Goal: Information Seeking & Learning: Learn about a topic

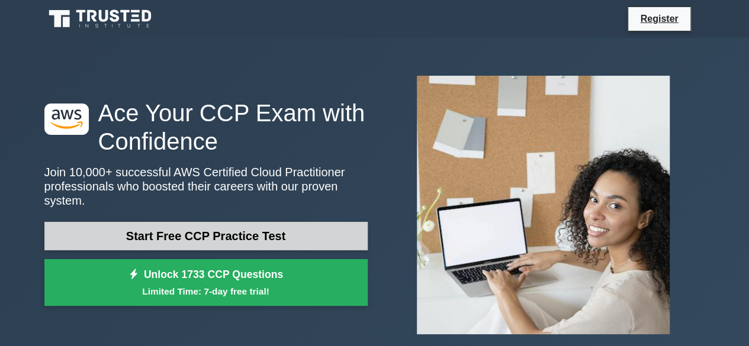
click at [243, 229] on link "Start Free CCP Practice Test" at bounding box center [205, 236] width 323 height 28
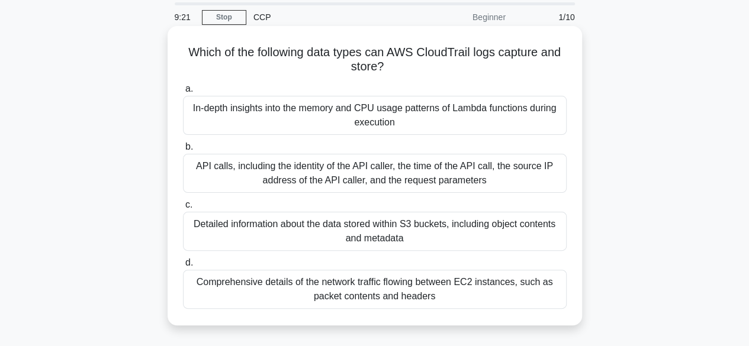
scroll to position [59, 0]
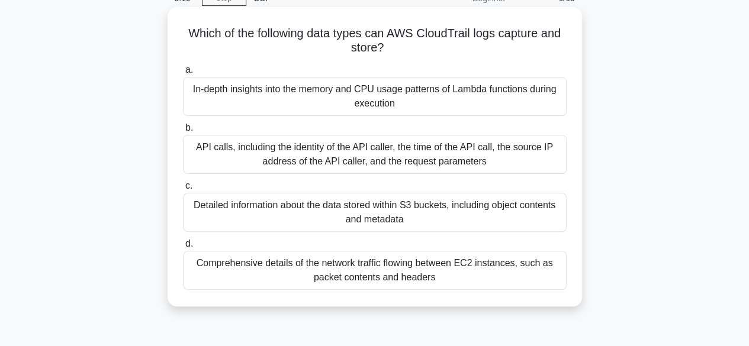
click at [318, 214] on div "Detailed information about the data stored within S3 buckets, including object …" at bounding box center [375, 212] width 384 height 39
click at [183, 190] on input "c. Detailed information about the data stored within S3 buckets, including obje…" at bounding box center [183, 186] width 0 height 8
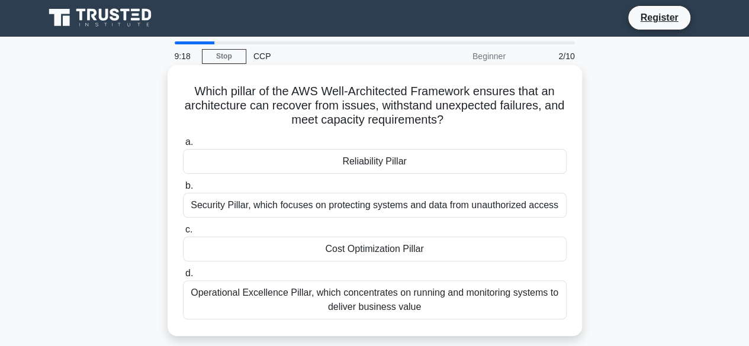
scroll to position [0, 0]
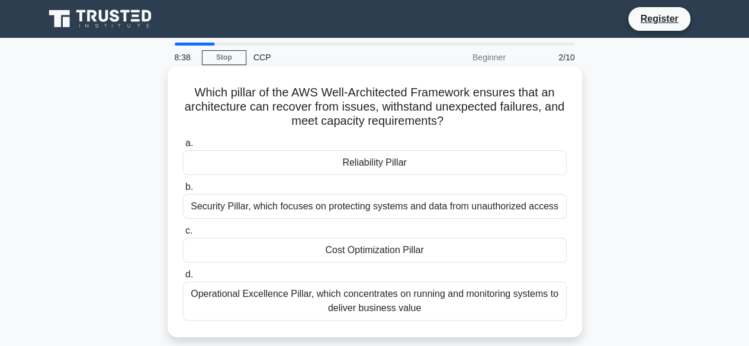
click at [441, 206] on div "Security Pillar, which focuses on protecting systems and data from unauthorized…" at bounding box center [375, 206] width 384 height 25
click at [183, 191] on input "b. Security Pillar, which focuses on protecting systems and data from unauthori…" at bounding box center [183, 188] width 0 height 8
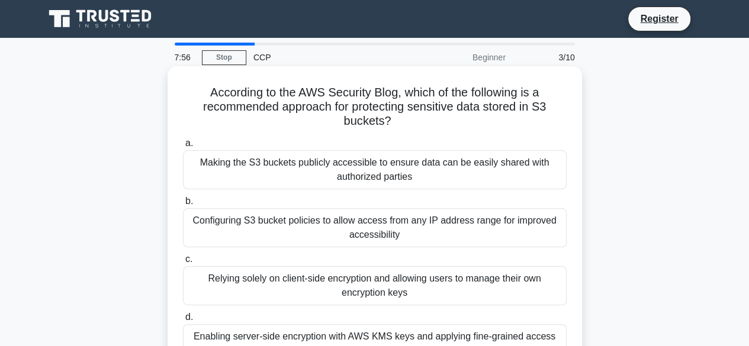
scroll to position [59, 0]
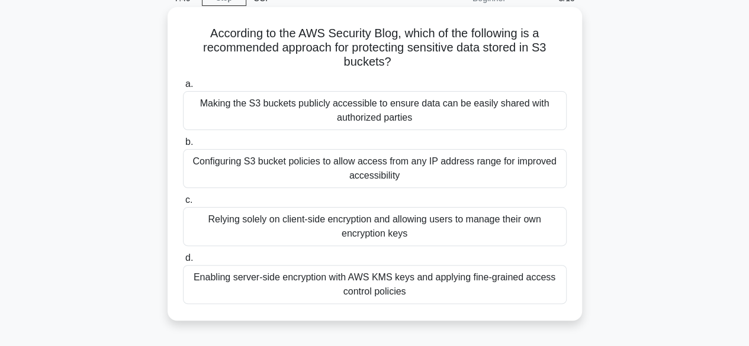
click at [461, 188] on div "Configuring S3 bucket policies to allow access from any IP address range for im…" at bounding box center [375, 168] width 384 height 39
click at [183, 146] on input "b. Configuring S3 bucket policies to allow access from any IP address range for…" at bounding box center [183, 143] width 0 height 8
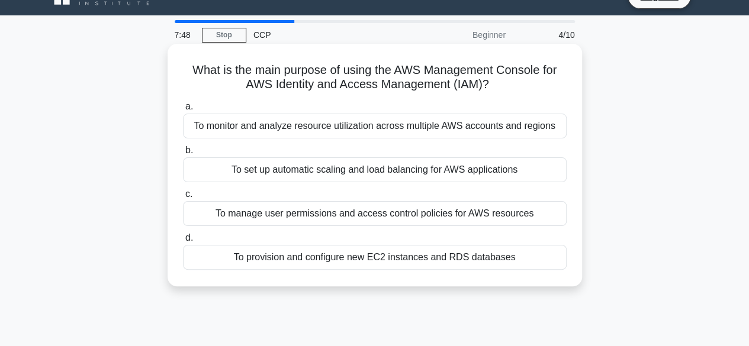
scroll to position [0, 0]
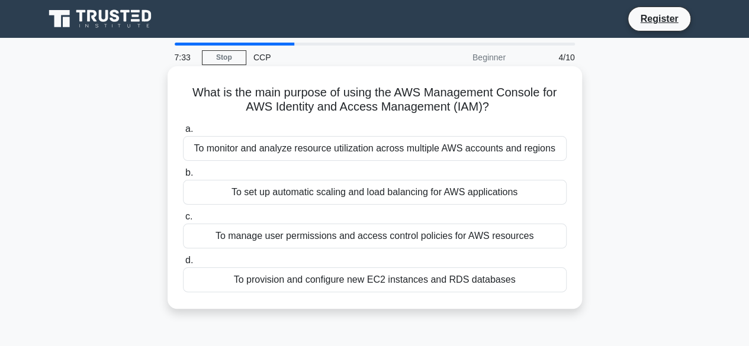
click at [427, 242] on div "To manage user permissions and access control policies for AWS resources" at bounding box center [375, 236] width 384 height 25
click at [183, 221] on input "c. To manage user permissions and access control policies for AWS resources" at bounding box center [183, 217] width 0 height 8
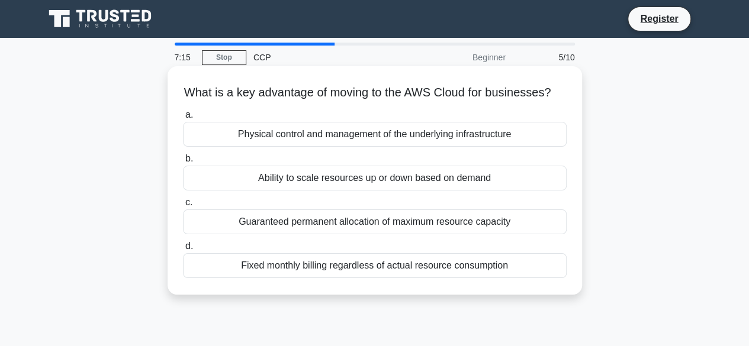
click at [478, 188] on div "Ability to scale resources up or down based on demand" at bounding box center [375, 178] width 384 height 25
click at [183, 163] on input "b. Ability to scale resources up or down based on demand" at bounding box center [183, 159] width 0 height 8
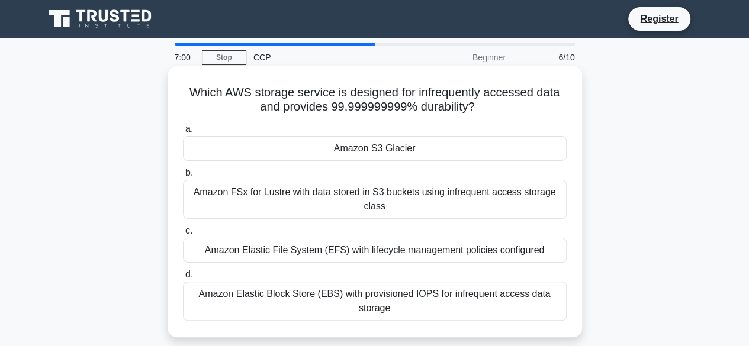
click at [424, 154] on div "Amazon S3 Glacier" at bounding box center [375, 148] width 384 height 25
click at [183, 133] on input "a. Amazon S3 Glacier" at bounding box center [183, 130] width 0 height 8
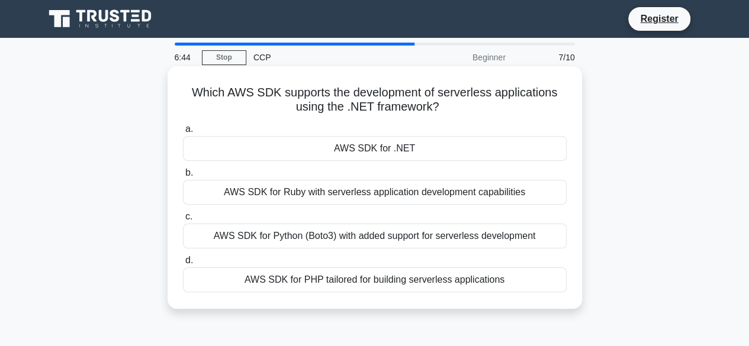
click at [425, 150] on div "AWS SDK for .NET" at bounding box center [375, 148] width 384 height 25
click at [183, 133] on input "a. AWS SDK for .NET" at bounding box center [183, 130] width 0 height 8
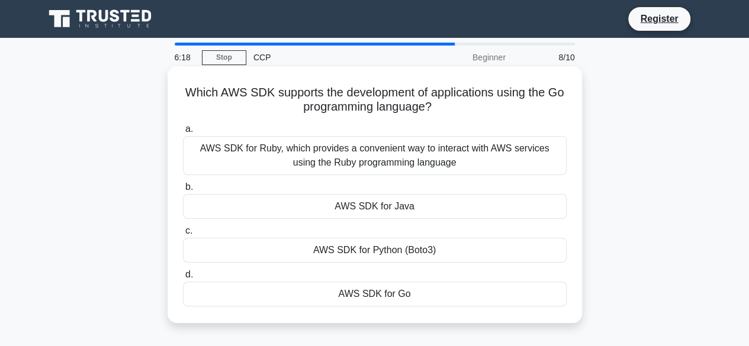
click at [416, 293] on div "AWS SDK for Go" at bounding box center [375, 294] width 384 height 25
click at [183, 279] on input "d. AWS SDK for Go" at bounding box center [183, 275] width 0 height 8
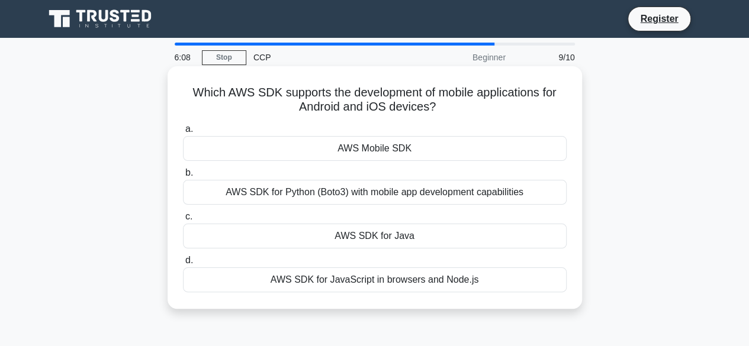
click at [423, 149] on div "AWS Mobile SDK" at bounding box center [375, 148] width 384 height 25
click at [183, 133] on input "a. AWS Mobile SDK" at bounding box center [183, 130] width 0 height 8
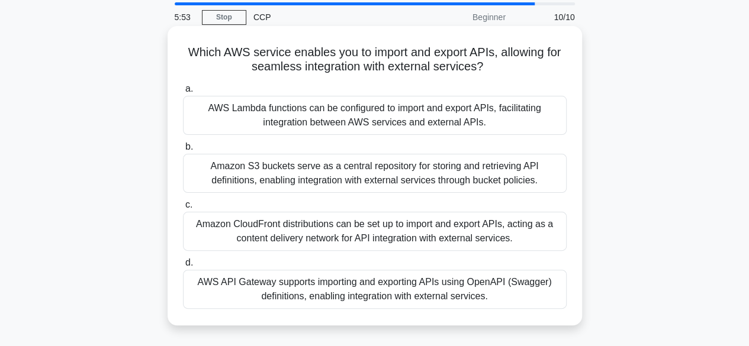
scroll to position [59, 0]
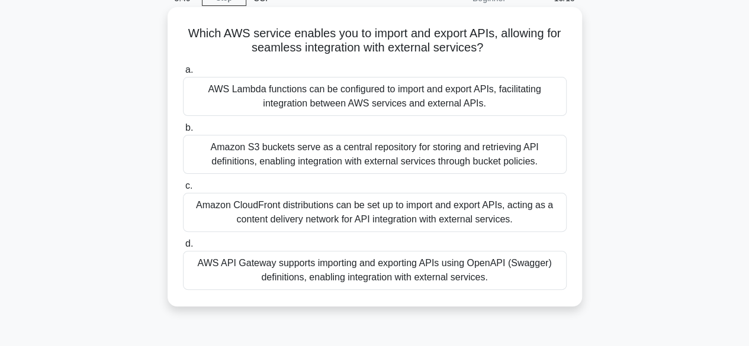
click at [404, 221] on div "Amazon CloudFront distributions can be set up to import and export APIs, acting…" at bounding box center [375, 212] width 384 height 39
click at [183, 190] on input "c. Amazon CloudFront distributions can be set up to import and export APIs, act…" at bounding box center [183, 186] width 0 height 8
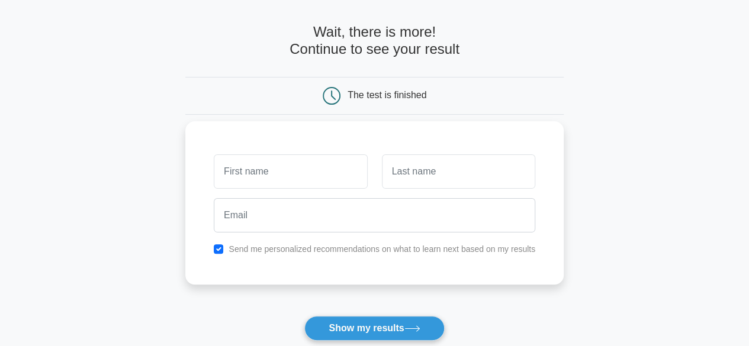
scroll to position [59, 0]
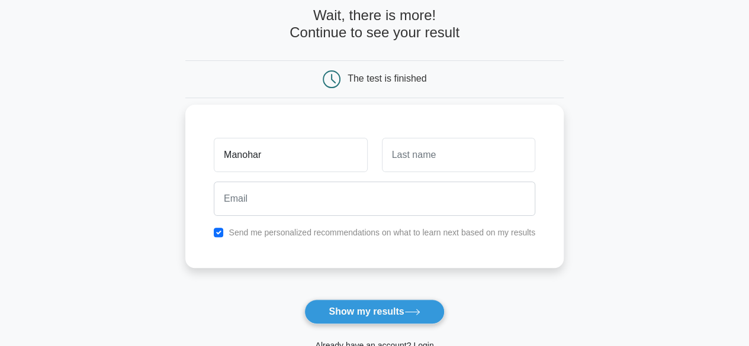
type input "Manohar"
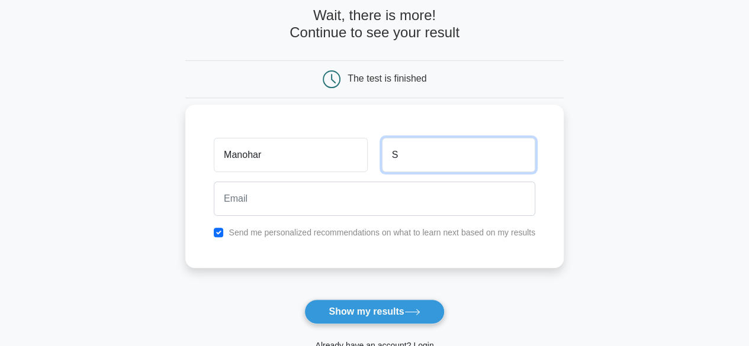
type input "S"
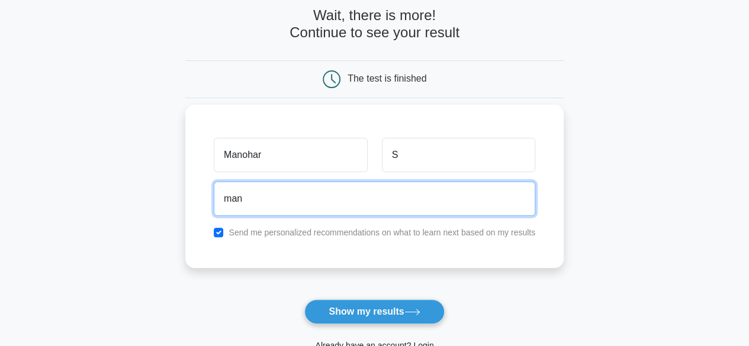
type input "[EMAIL_ADDRESS][DOMAIN_NAME]"
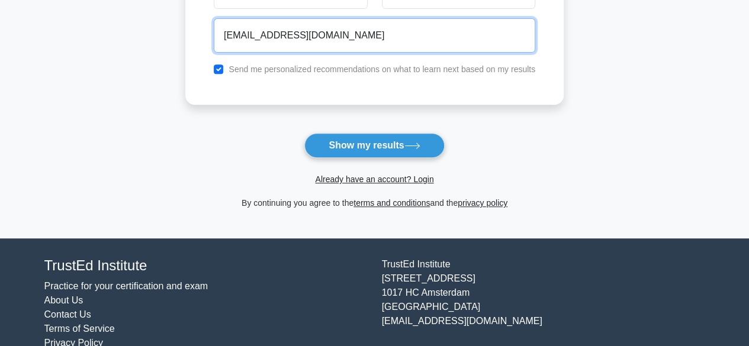
scroll to position [237, 0]
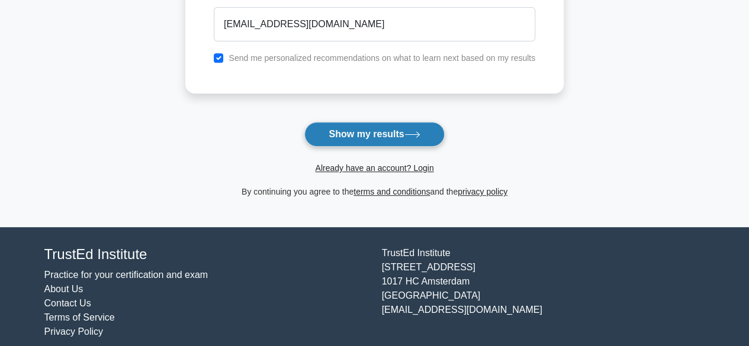
click at [364, 140] on button "Show my results" at bounding box center [374, 134] width 140 height 25
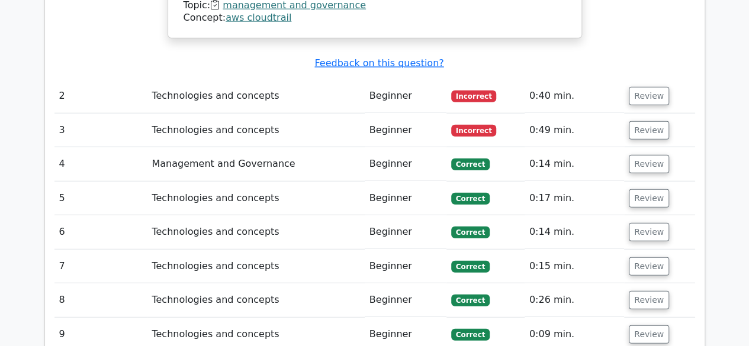
scroll to position [1302, 0]
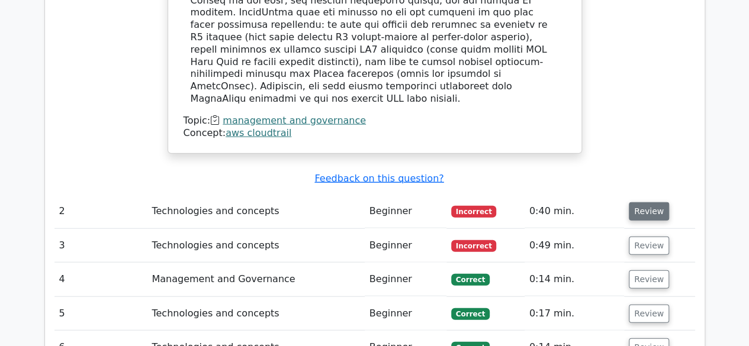
click at [656, 202] on button "Review" at bounding box center [649, 211] width 40 height 18
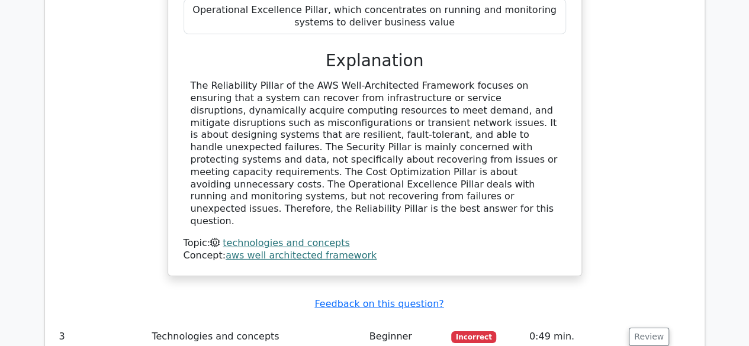
scroll to position [1835, 0]
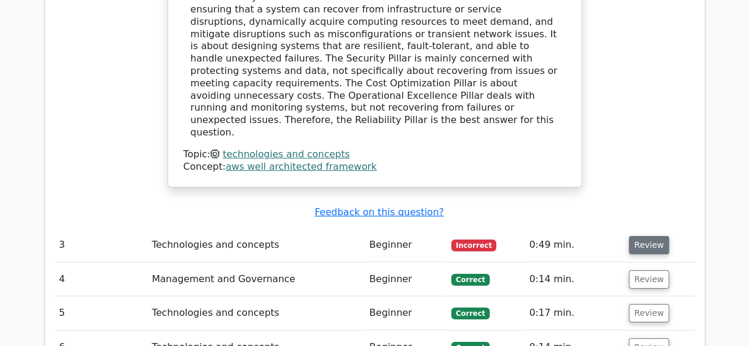
click at [655, 236] on button "Review" at bounding box center [649, 245] width 40 height 18
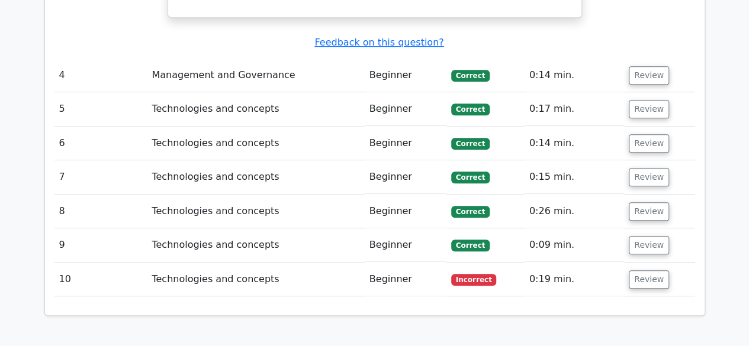
scroll to position [2664, 0]
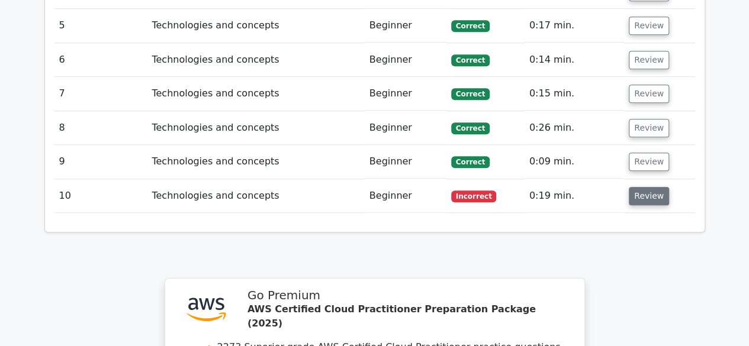
click at [637, 187] on button "Review" at bounding box center [649, 196] width 40 height 18
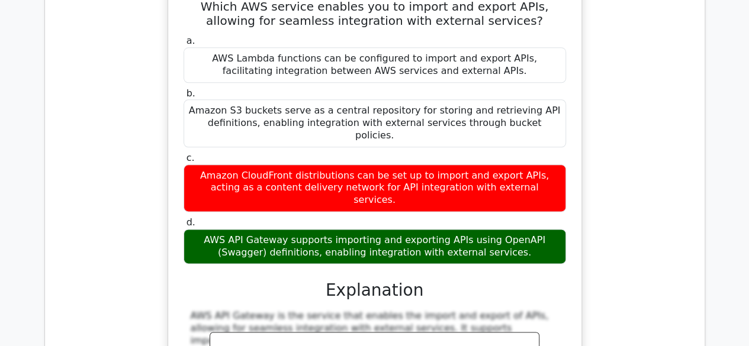
scroll to position [2960, 0]
